Goal: Task Accomplishment & Management: Manage account settings

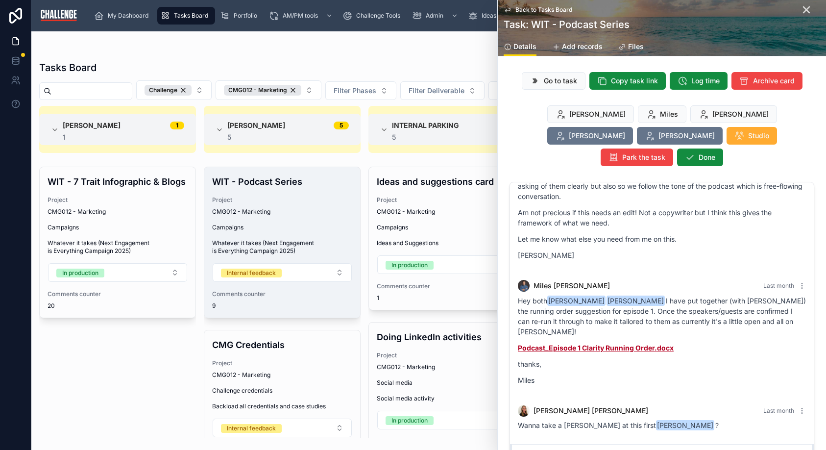
scroll to position [793, 0]
click at [792, 15] on div "Back to Tasks Board Task: WIT - Podcast Series" at bounding box center [661, 18] width 316 height 37
click at [800, 12] on icon at bounding box center [806, 10] width 12 height 12
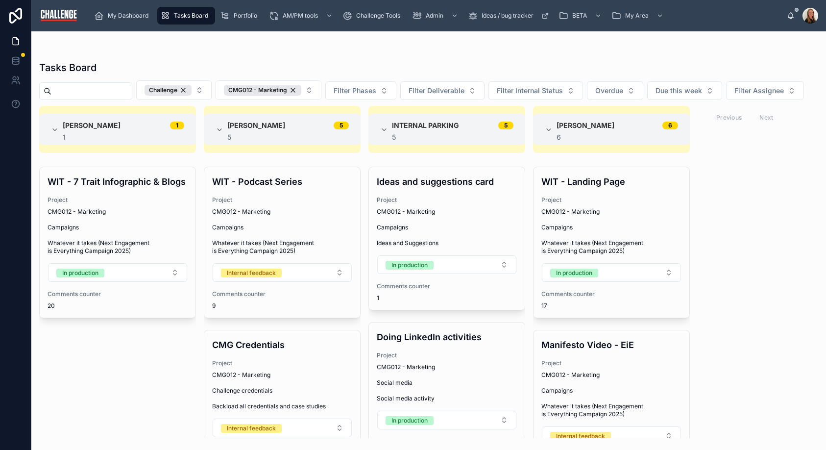
click at [190, 17] on span "Tasks Board" at bounding box center [191, 16] width 34 height 8
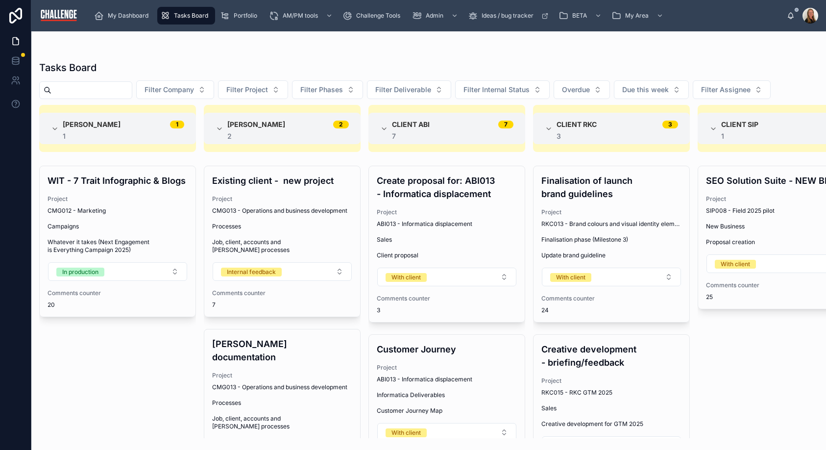
click at [189, 15] on span "Tasks Board" at bounding box center [191, 16] width 34 height 8
click at [137, 16] on span "My Dashboard" at bounding box center [128, 16] width 41 height 8
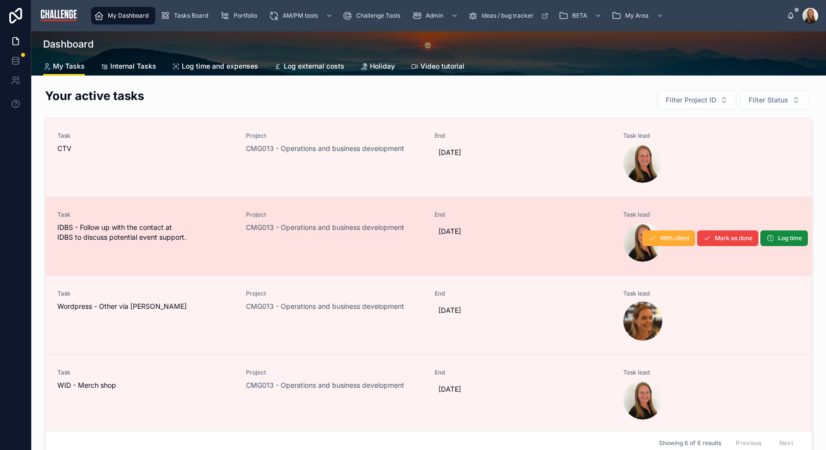
click at [223, 239] on span "IDBS - Follow up with the contact at IDBS to discuss potential event support." at bounding box center [145, 232] width 177 height 20
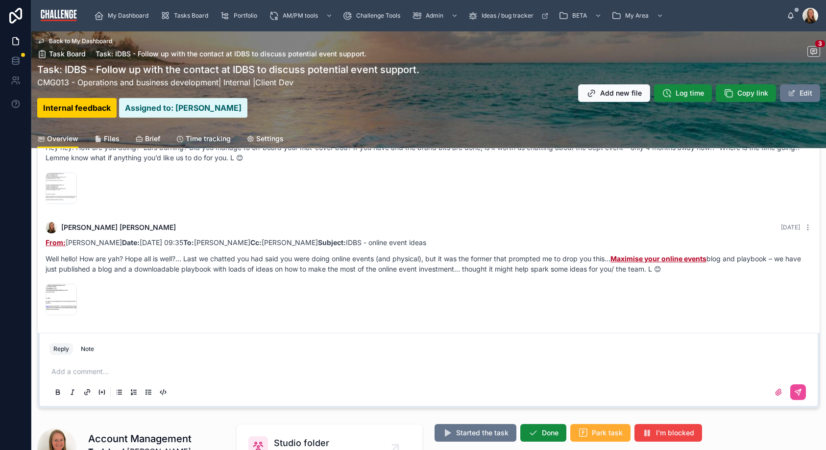
scroll to position [174, 0]
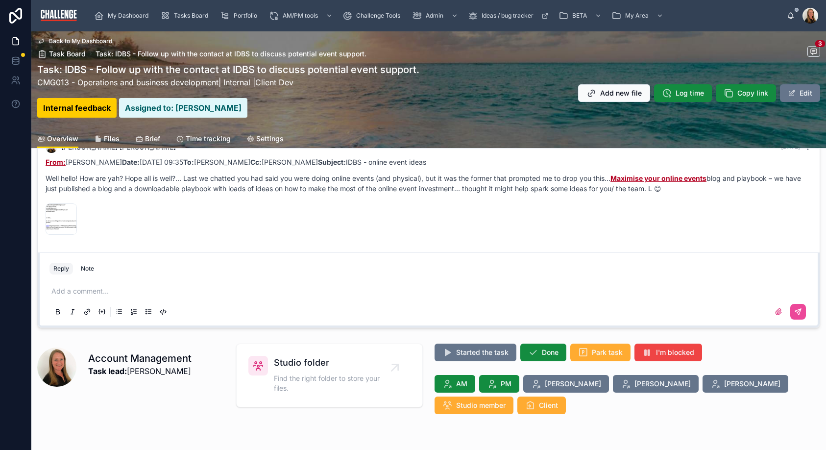
click at [179, 284] on div "Add a comment..." at bounding box center [428, 300] width 758 height 41
click at [164, 294] on p at bounding box center [430, 291] width 758 height 10
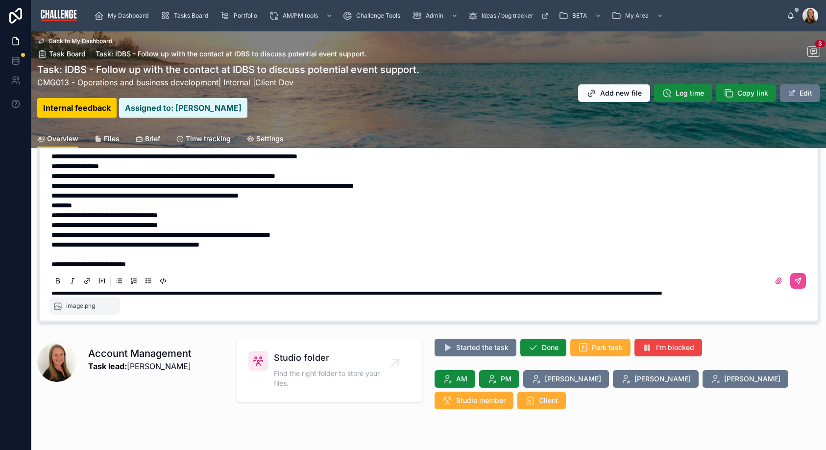
scroll to position [153, 0]
click at [325, 196] on p "**********" at bounding box center [430, 196] width 758 height 10
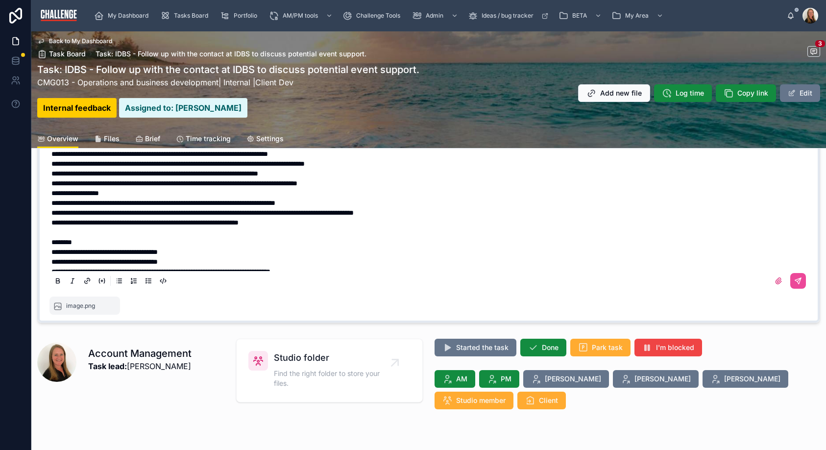
scroll to position [126, 0]
click at [404, 185] on p "**********" at bounding box center [430, 184] width 758 height 10
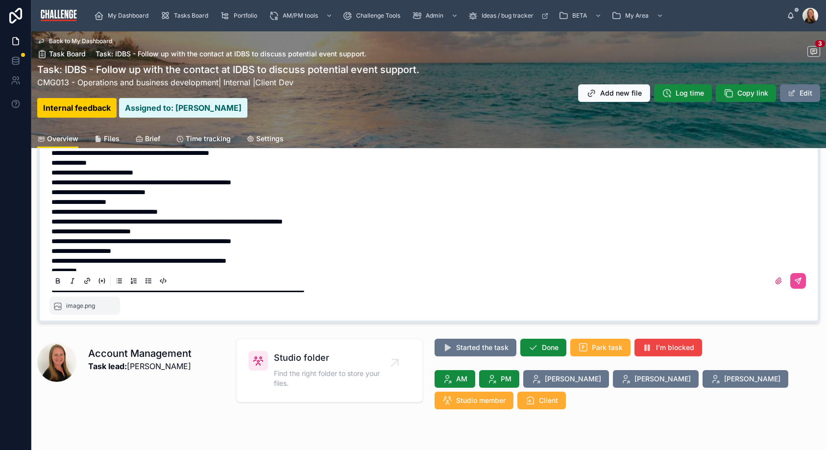
scroll to position [6, 0]
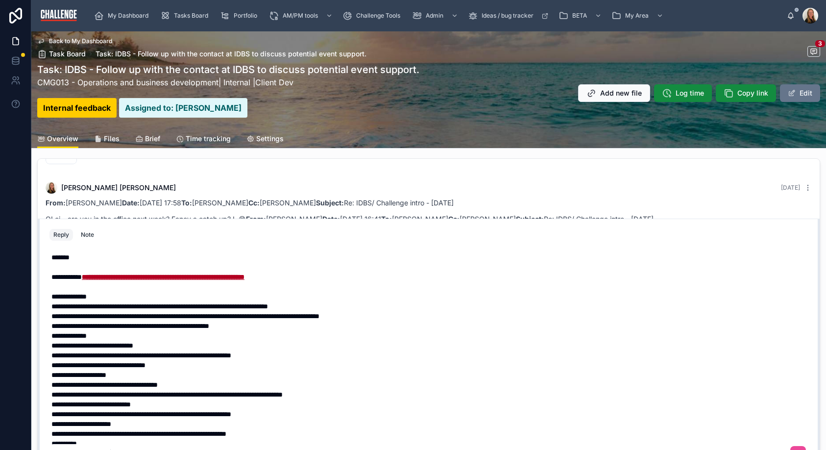
click at [279, 324] on p "**********" at bounding box center [430, 326] width 758 height 10
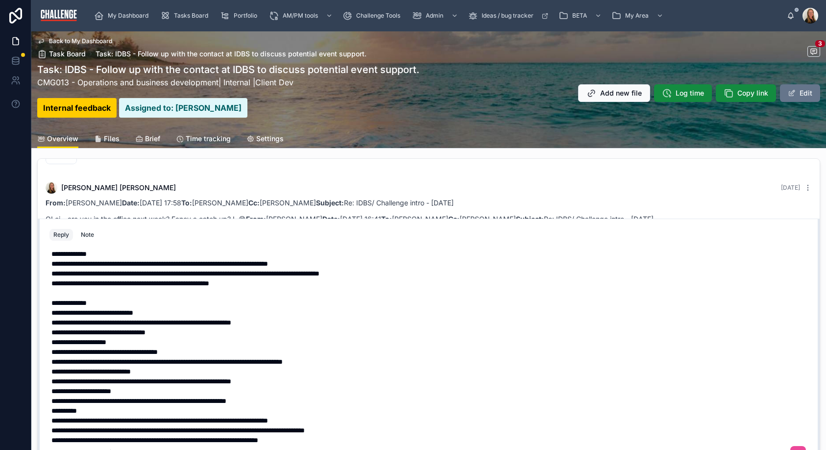
scroll to position [57, 0]
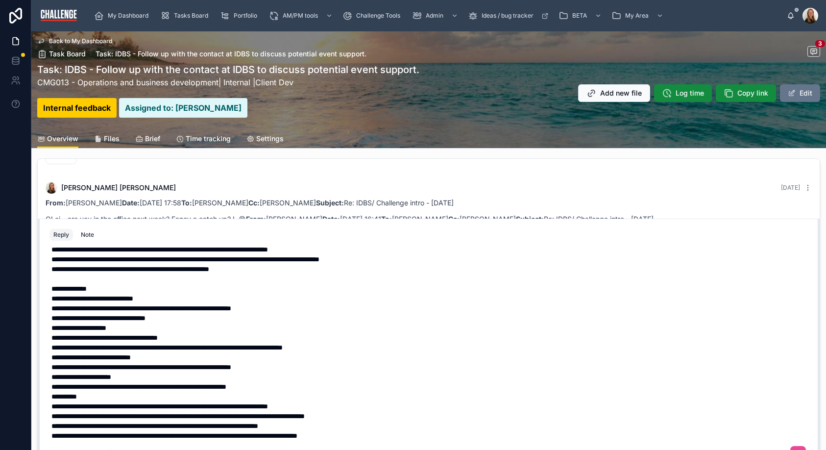
click at [314, 384] on p "**********" at bounding box center [430, 386] width 758 height 10
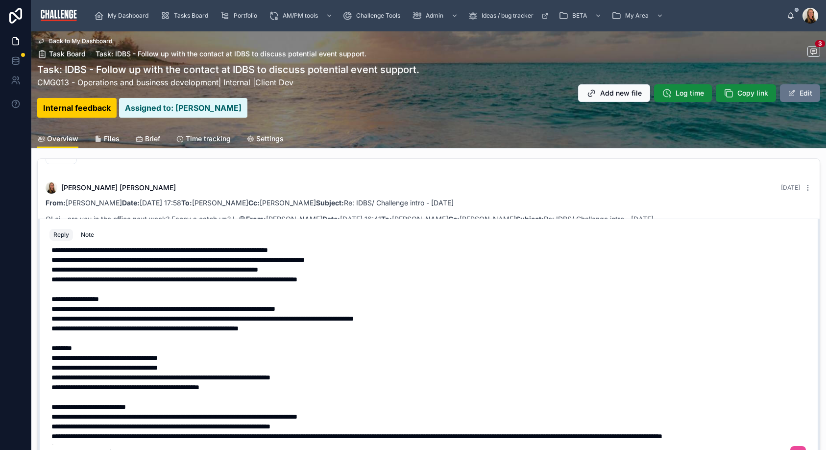
scroll to position [197, 0]
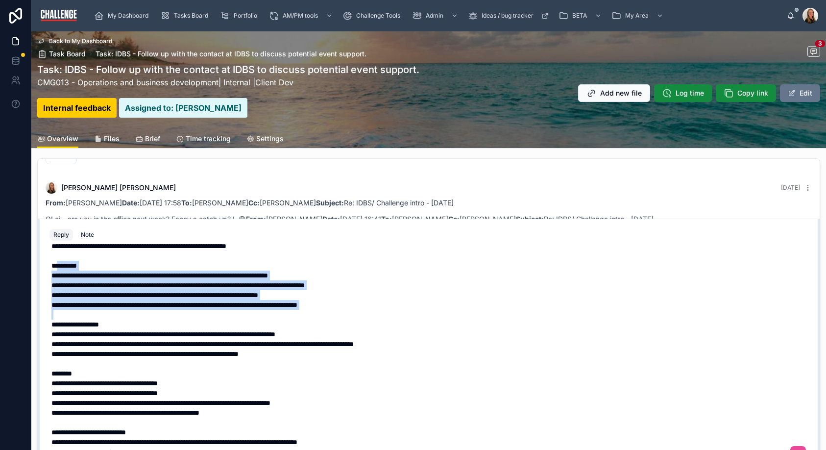
drag, startPoint x: 390, startPoint y: 310, endPoint x: 61, endPoint y: 269, distance: 332.0
click at [61, 269] on div "**********" at bounding box center [430, 270] width 758 height 431
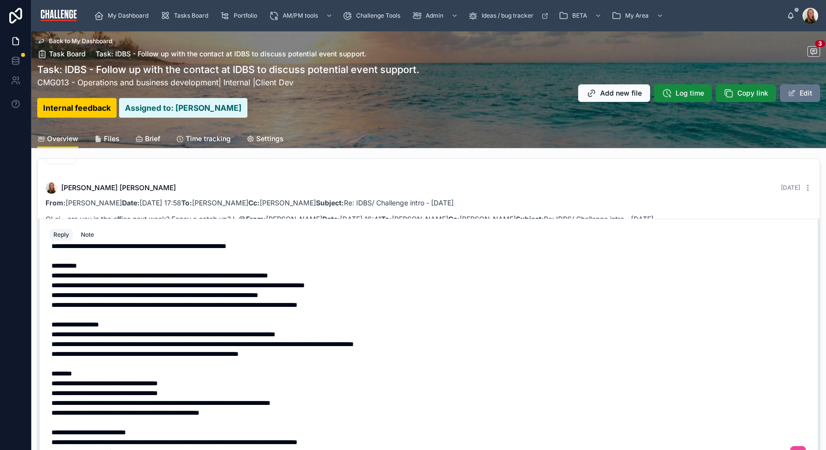
drag, startPoint x: 342, startPoint y: 333, endPoint x: 362, endPoint y: 330, distance: 19.7
click at [343, 333] on p "**********" at bounding box center [430, 334] width 758 height 10
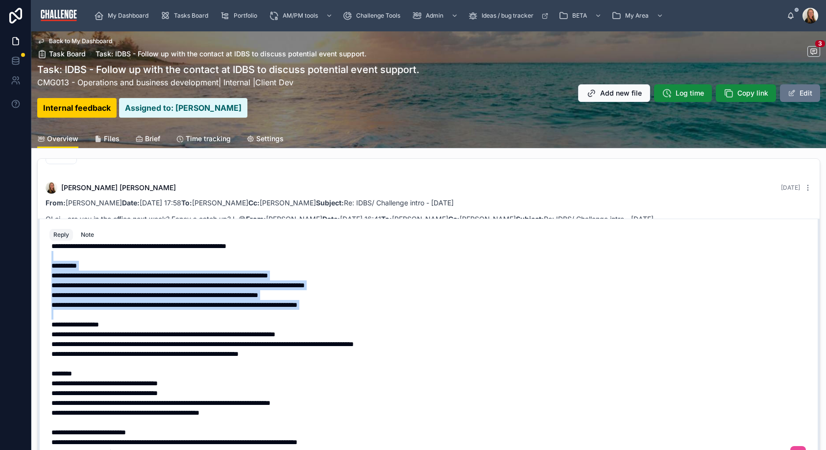
drag, startPoint x: 119, startPoint y: 276, endPoint x: 36, endPoint y: 259, distance: 85.1
click at [36, 259] on div "[PERSON_NAME] [DATE] Email trail: From: [PERSON_NAME] M Date: [DATE] 17:06 To: …" at bounding box center [428, 326] width 794 height 345
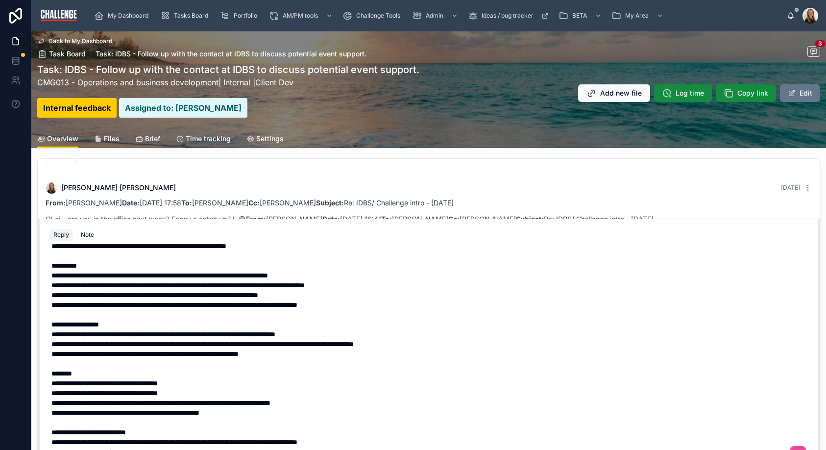
scroll to position [7, 0]
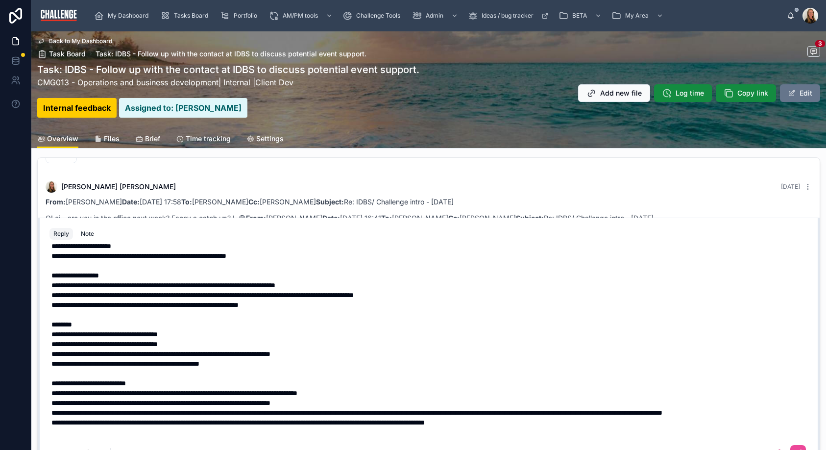
click at [567, 422] on p "**********" at bounding box center [430, 422] width 758 height 10
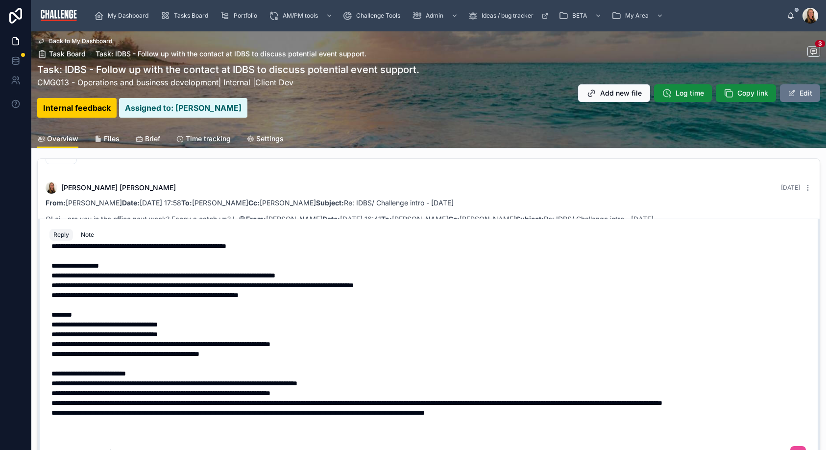
scroll to position [24, 0]
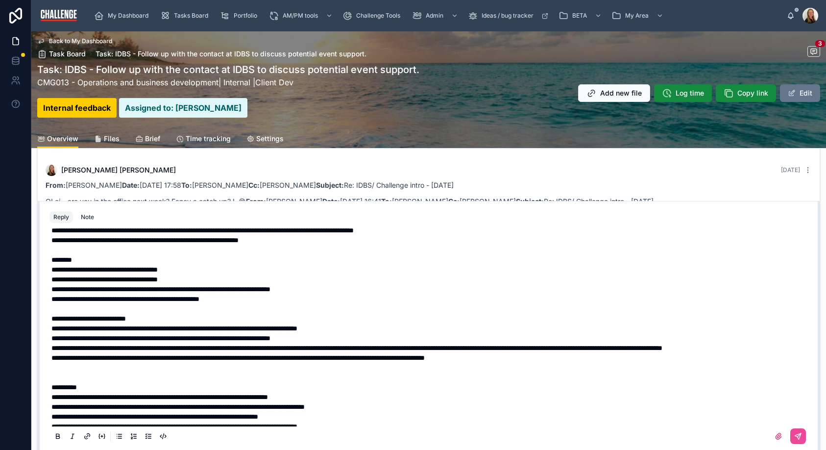
click at [71, 372] on p at bounding box center [430, 367] width 758 height 10
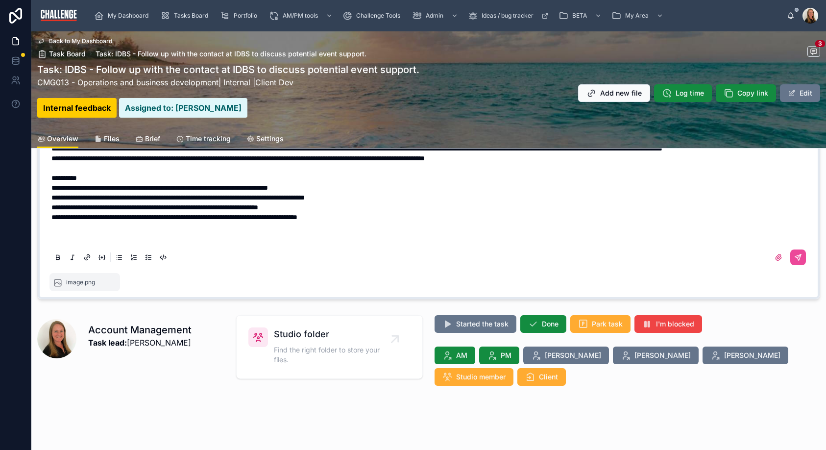
scroll to position [205, 0]
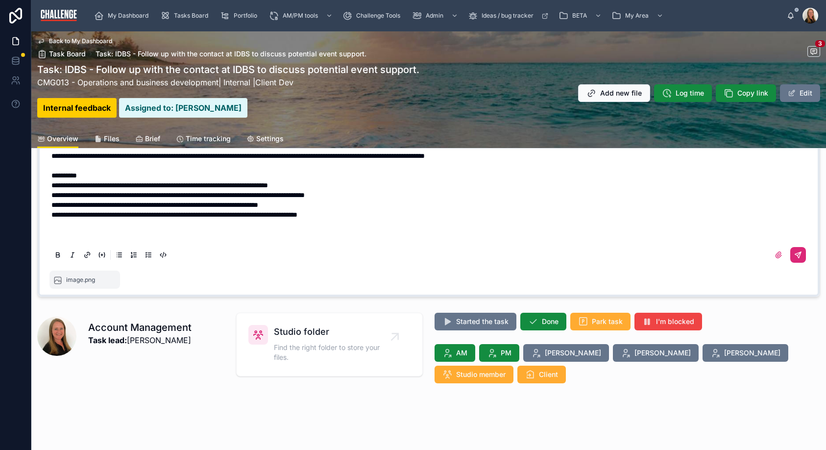
click at [794, 254] on icon at bounding box center [798, 255] width 8 height 8
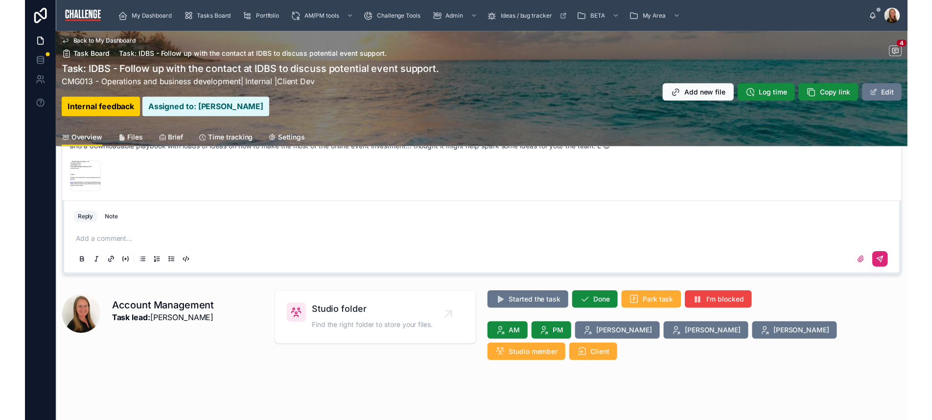
scroll to position [155, 0]
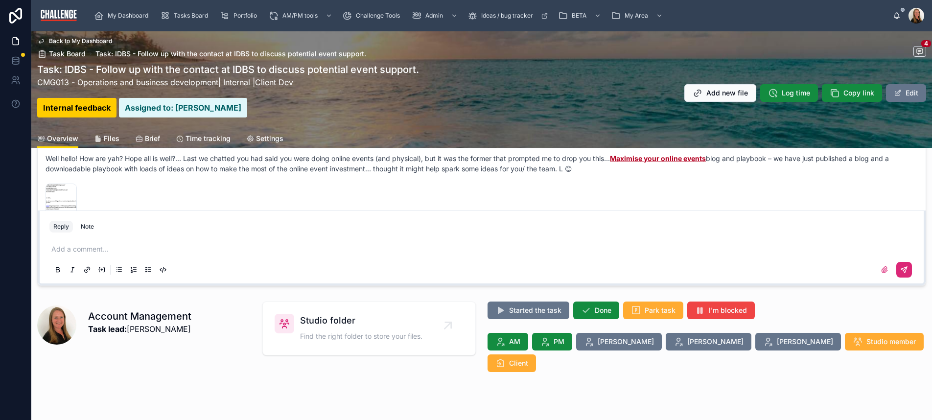
click at [240, 224] on div "Reply Note" at bounding box center [482, 227] width 877 height 16
click at [77, 42] on span "Back to My Dashboard" at bounding box center [80, 41] width 63 height 8
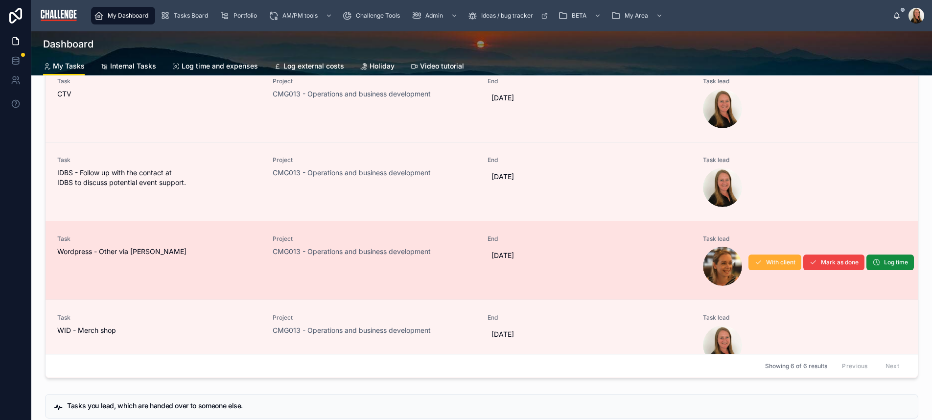
scroll to position [52, 0]
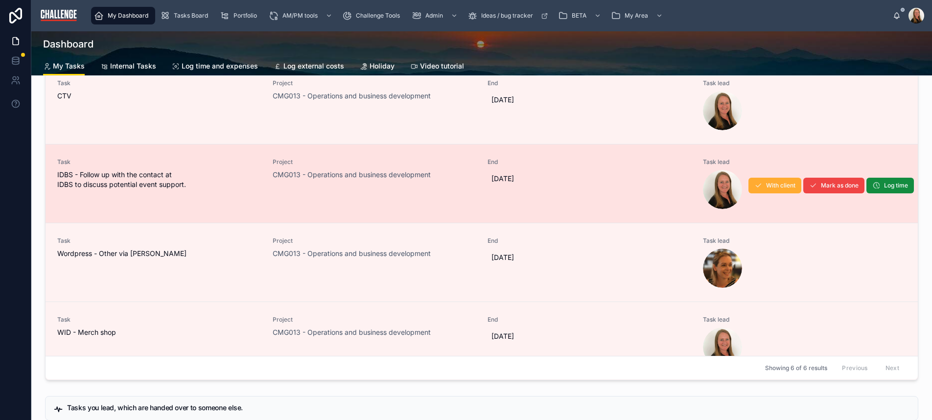
click at [238, 189] on span "IDBS - Follow up with the contact at IDBS to discuss potential event support." at bounding box center [159, 180] width 204 height 20
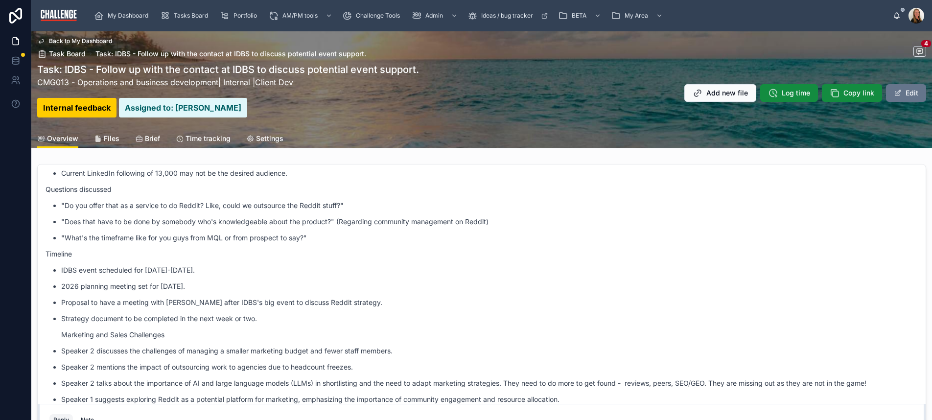
scroll to position [310, 0]
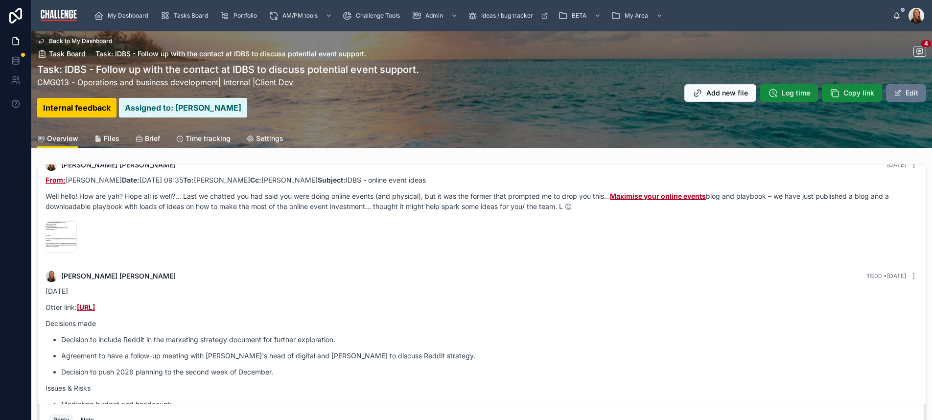
click at [267, 135] on span "Settings" at bounding box center [269, 139] width 27 height 10
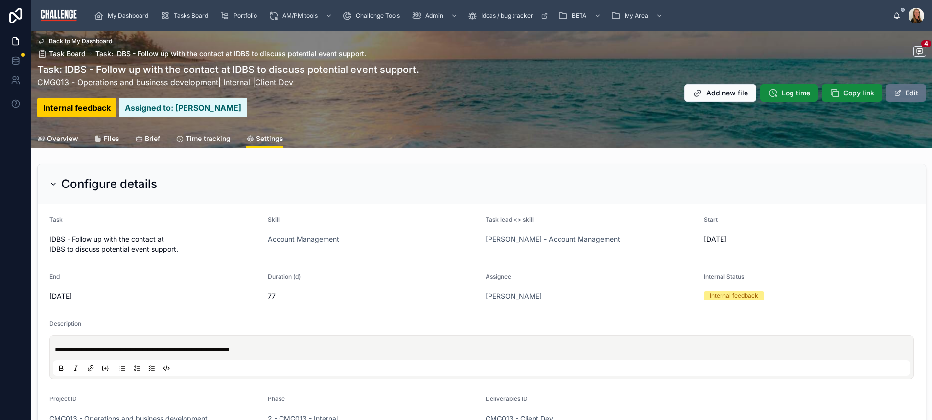
click at [825, 95] on button "Edit" at bounding box center [906, 93] width 40 height 18
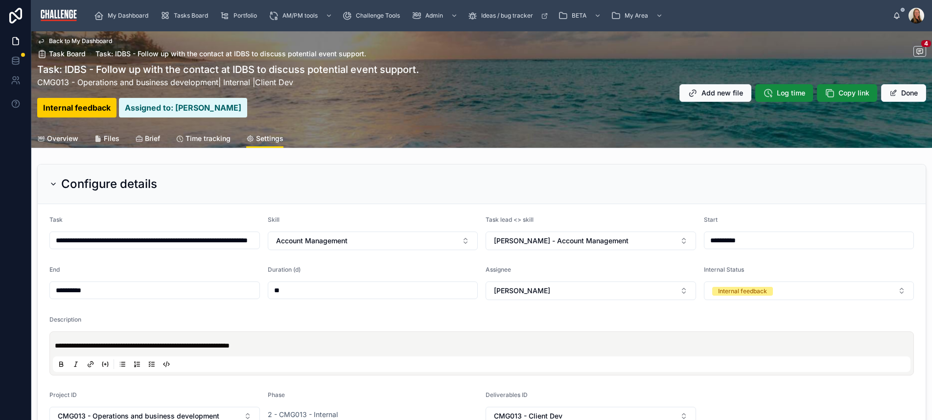
click at [132, 293] on input "**********" at bounding box center [155, 291] width 210 height 14
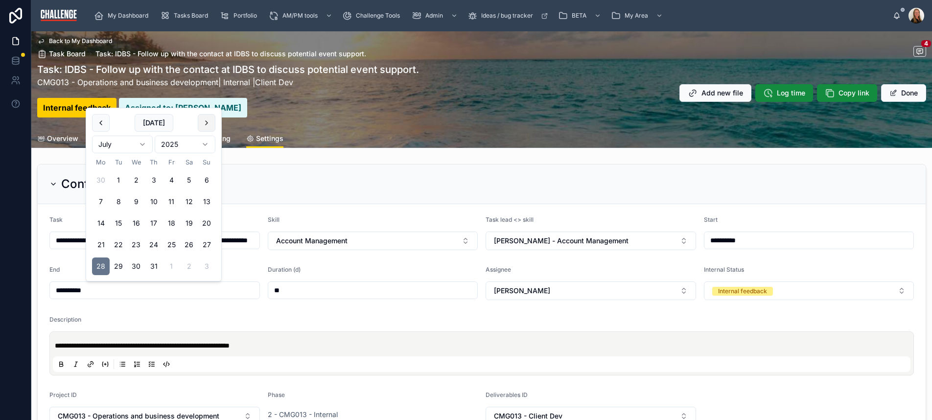
click at [206, 121] on button at bounding box center [207, 123] width 18 height 18
click at [99, 247] on button "22" at bounding box center [101, 245] width 18 height 18
type input "**********"
click at [319, 320] on div "Description" at bounding box center [481, 322] width 865 height 12
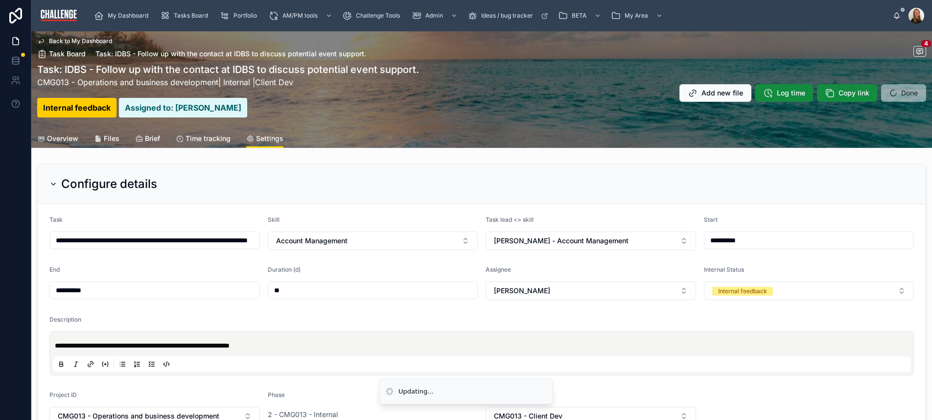
type input "***"
click at [825, 94] on button "Done" at bounding box center [904, 93] width 45 height 18
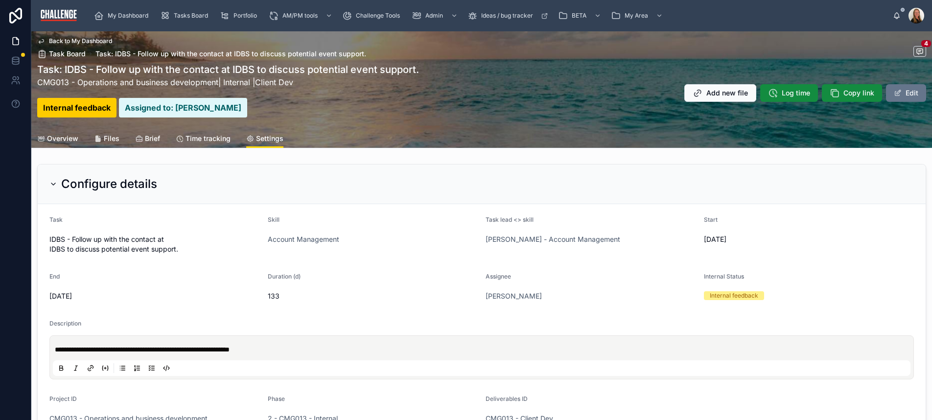
click at [87, 39] on span "Back to My Dashboard" at bounding box center [80, 41] width 63 height 8
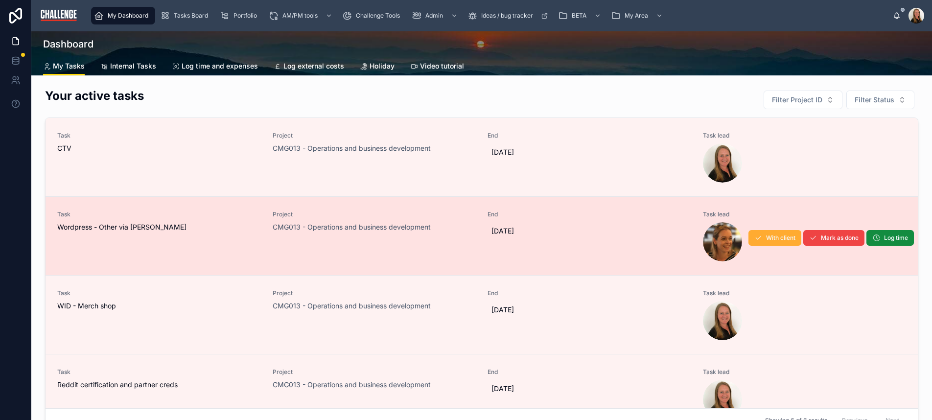
click at [186, 227] on span "Wordpress - Other via [PERSON_NAME]" at bounding box center [159, 227] width 204 height 10
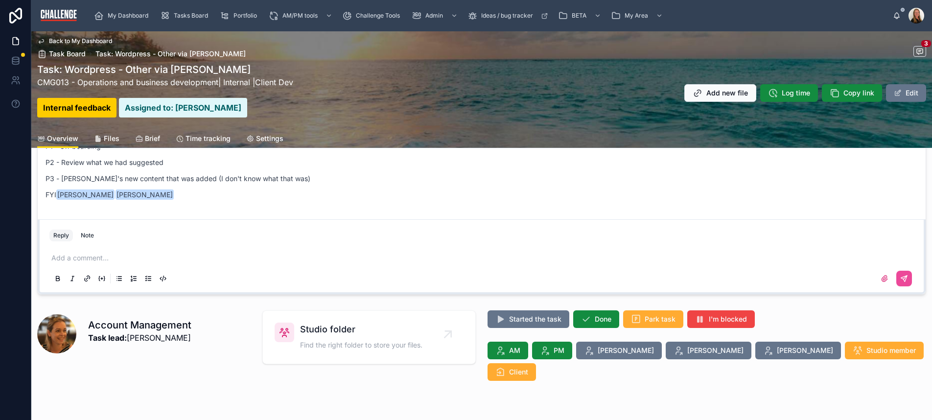
scroll to position [195, 0]
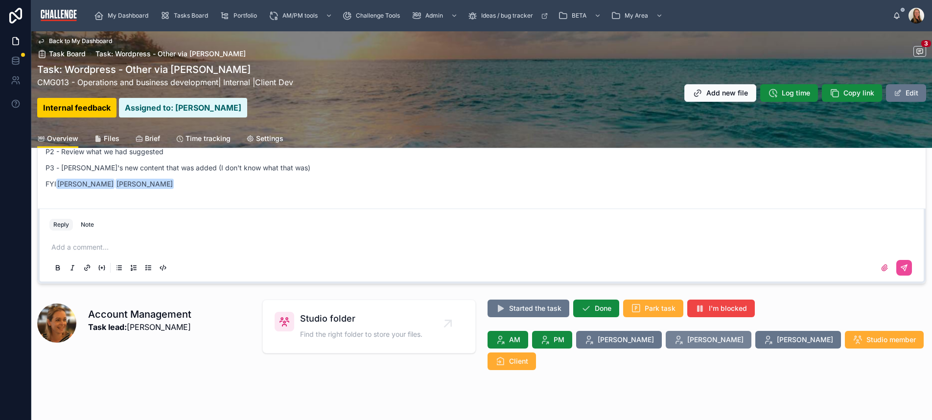
click at [688, 343] on span "[PERSON_NAME]" at bounding box center [716, 340] width 56 height 10
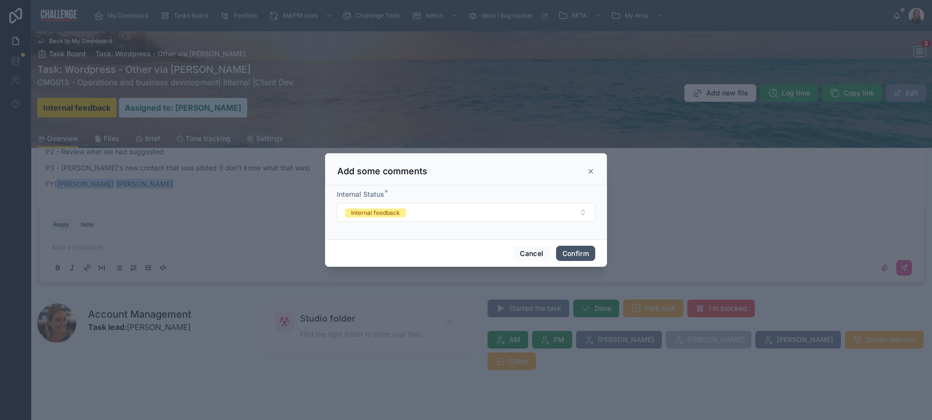
click at [577, 253] on button "Confirm" at bounding box center [575, 254] width 39 height 16
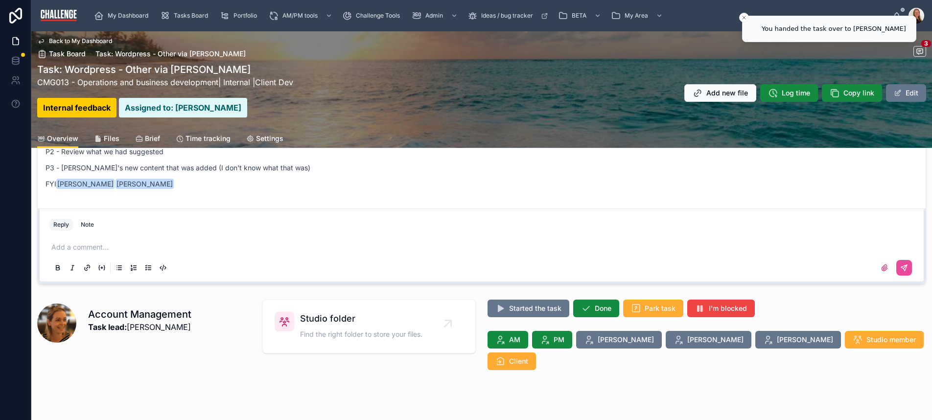
click at [95, 40] on span "Back to My Dashboard" at bounding box center [80, 41] width 63 height 8
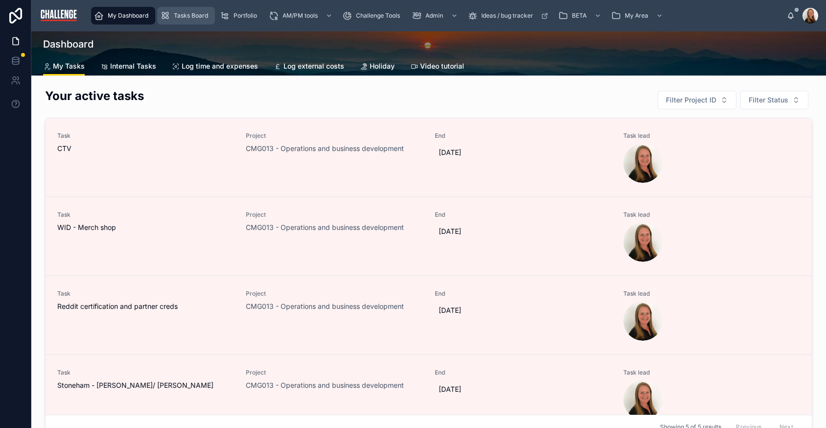
click at [197, 17] on span "Tasks Board" at bounding box center [191, 16] width 34 height 8
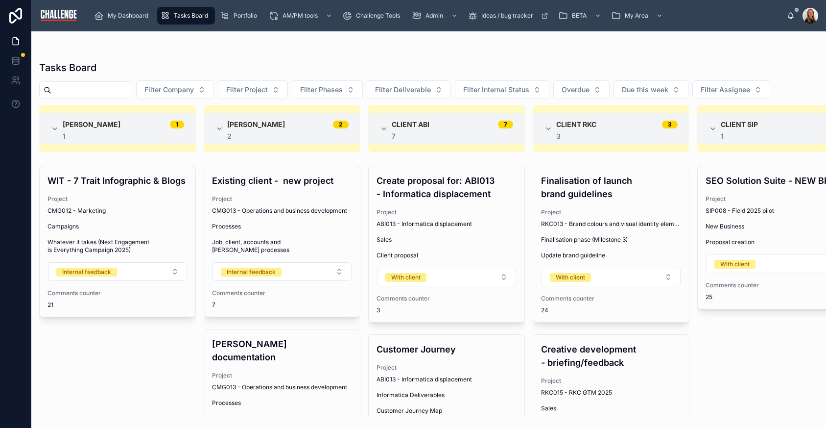
click at [227, 51] on div at bounding box center [428, 51] width 779 height 8
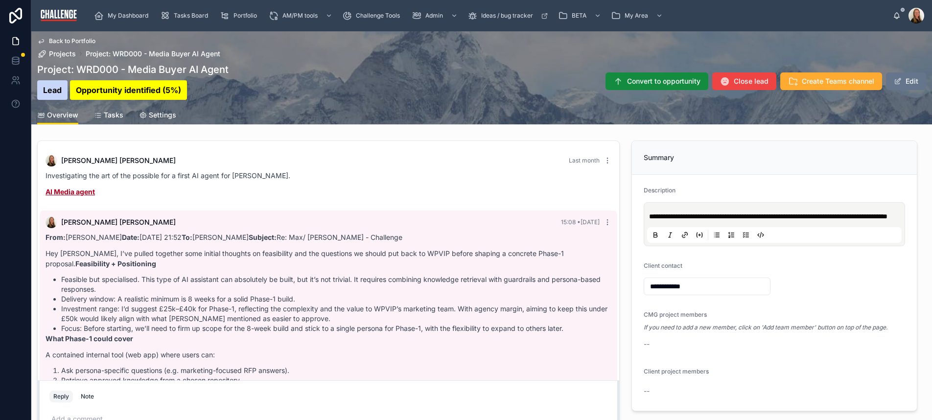
scroll to position [208, 0]
